Goal: Transaction & Acquisition: Purchase product/service

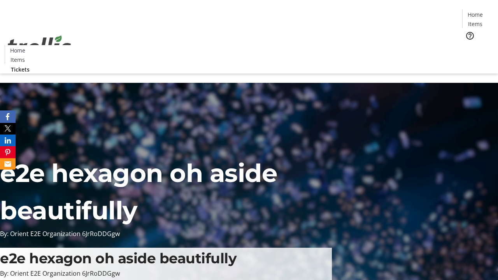
click at [468, 45] on span "Tickets" at bounding box center [477, 49] width 19 height 8
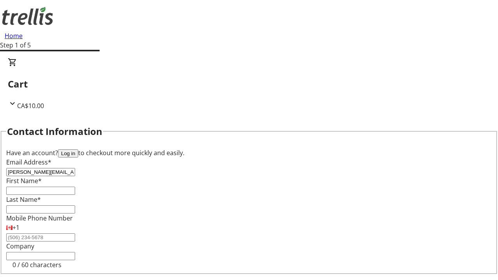
type input "[PERSON_NAME][EMAIL_ADDRESS][DOMAIN_NAME]"
type input "[PERSON_NAME]"
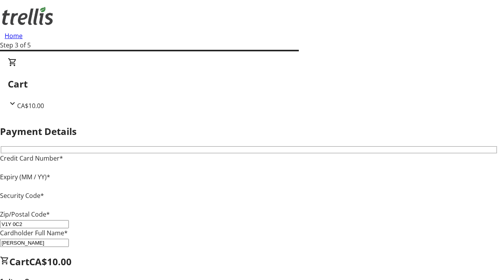
type input "V1Y 0C2"
